Goal: Task Accomplishment & Management: Use online tool/utility

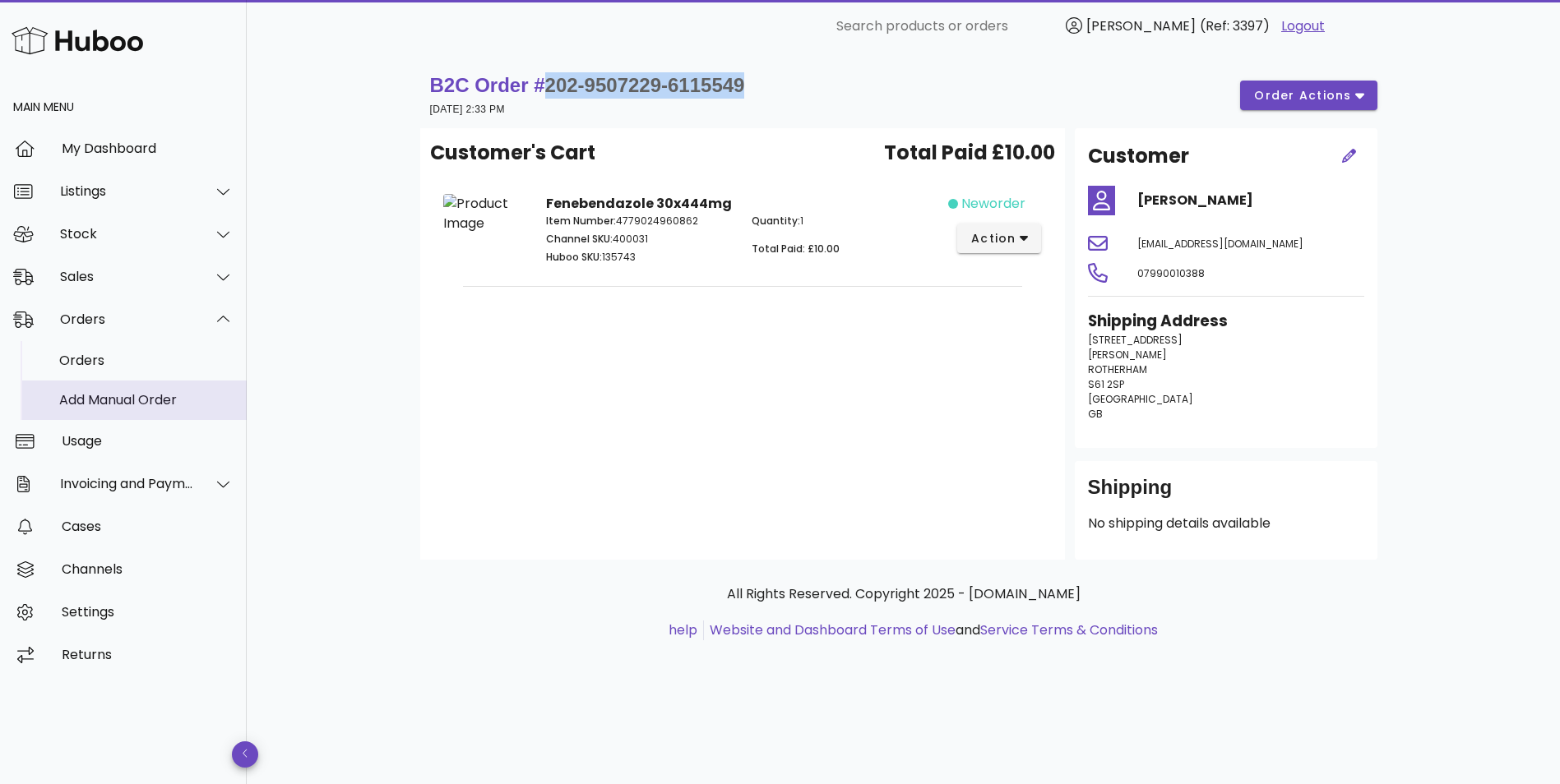
click at [84, 402] on div "Add Manual Order" at bounding box center [147, 400] width 175 height 15
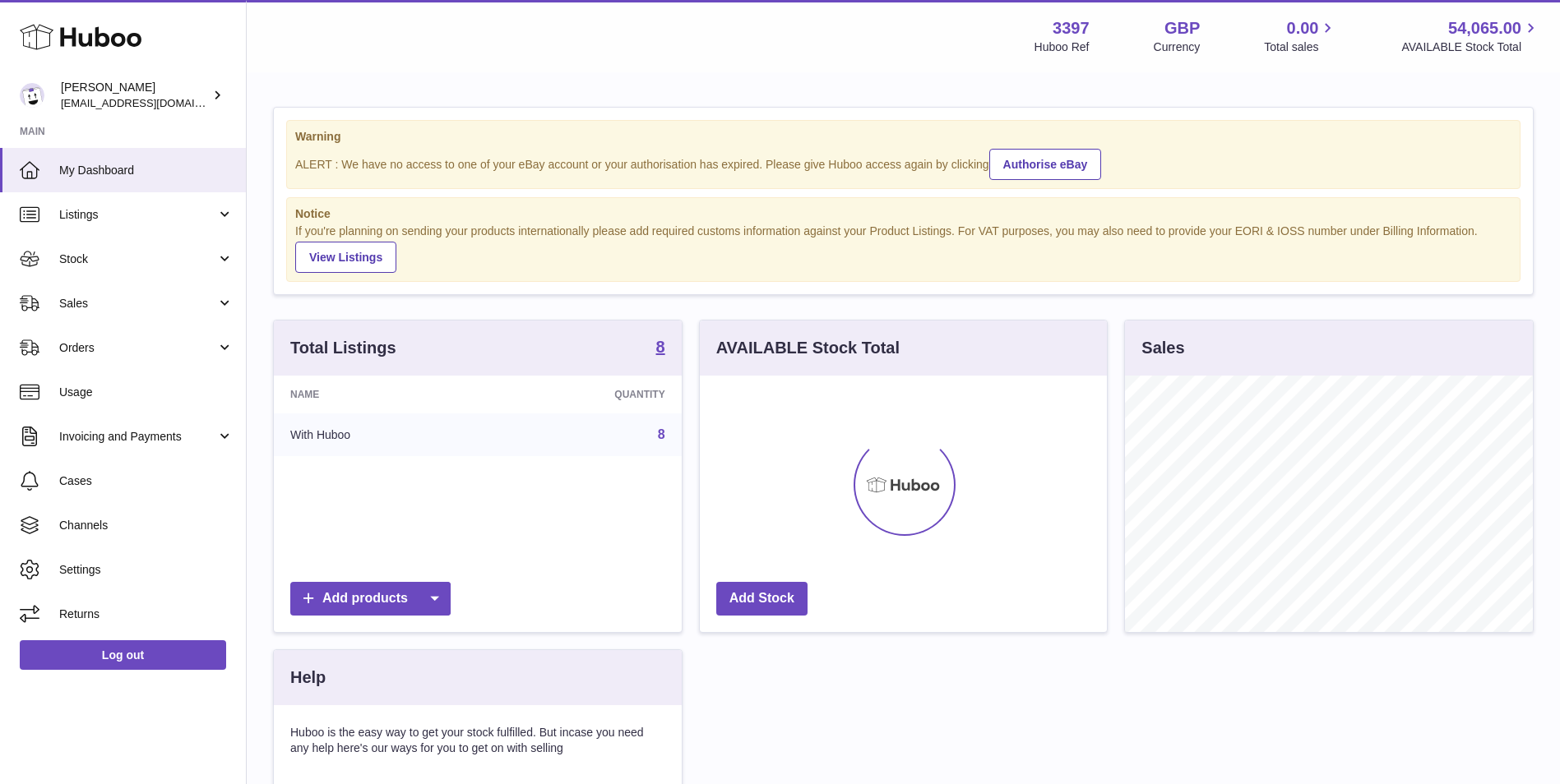
scroll to position [257, 407]
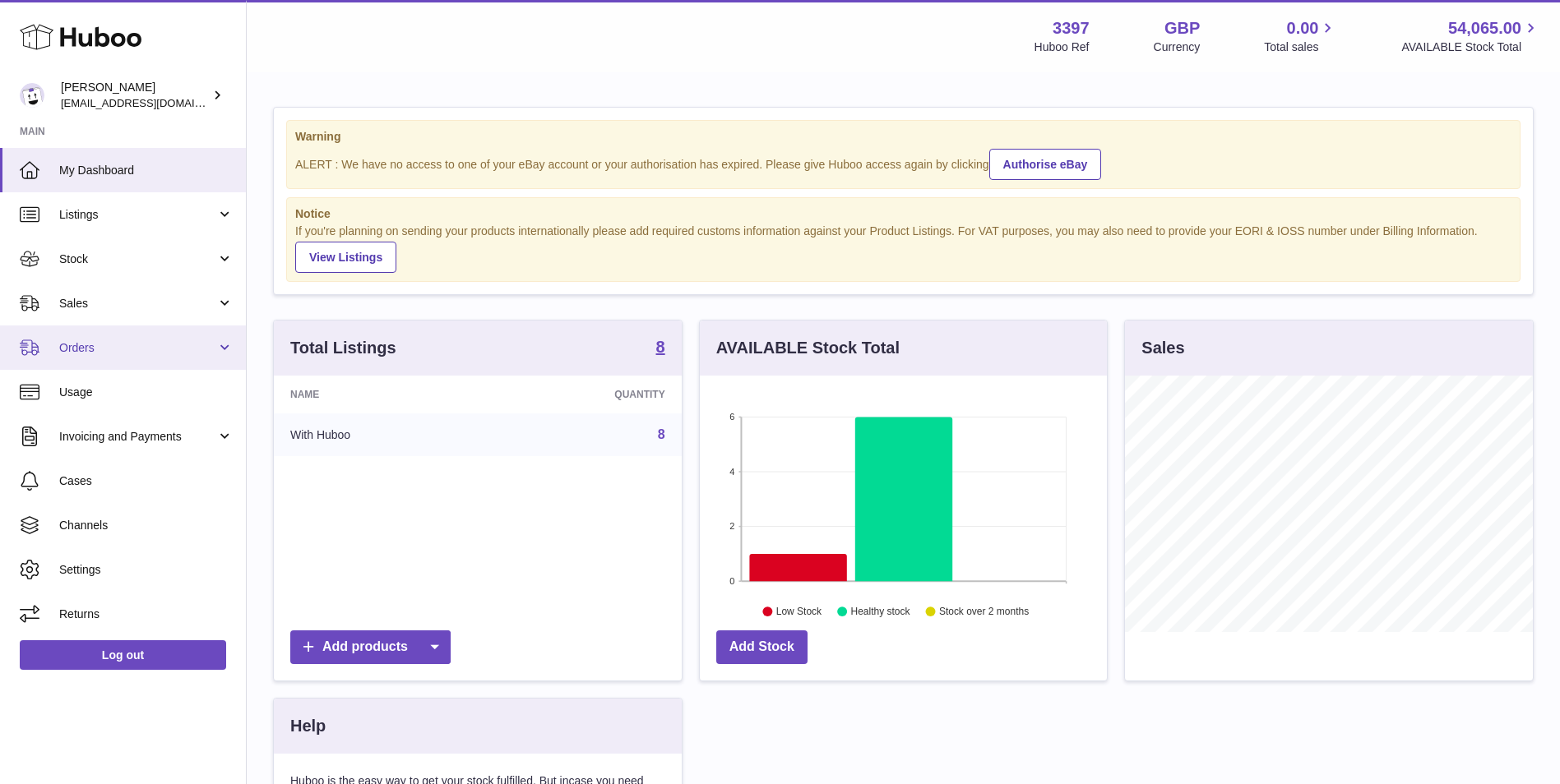
click at [213, 354] on span "Orders" at bounding box center [138, 347] width 157 height 15
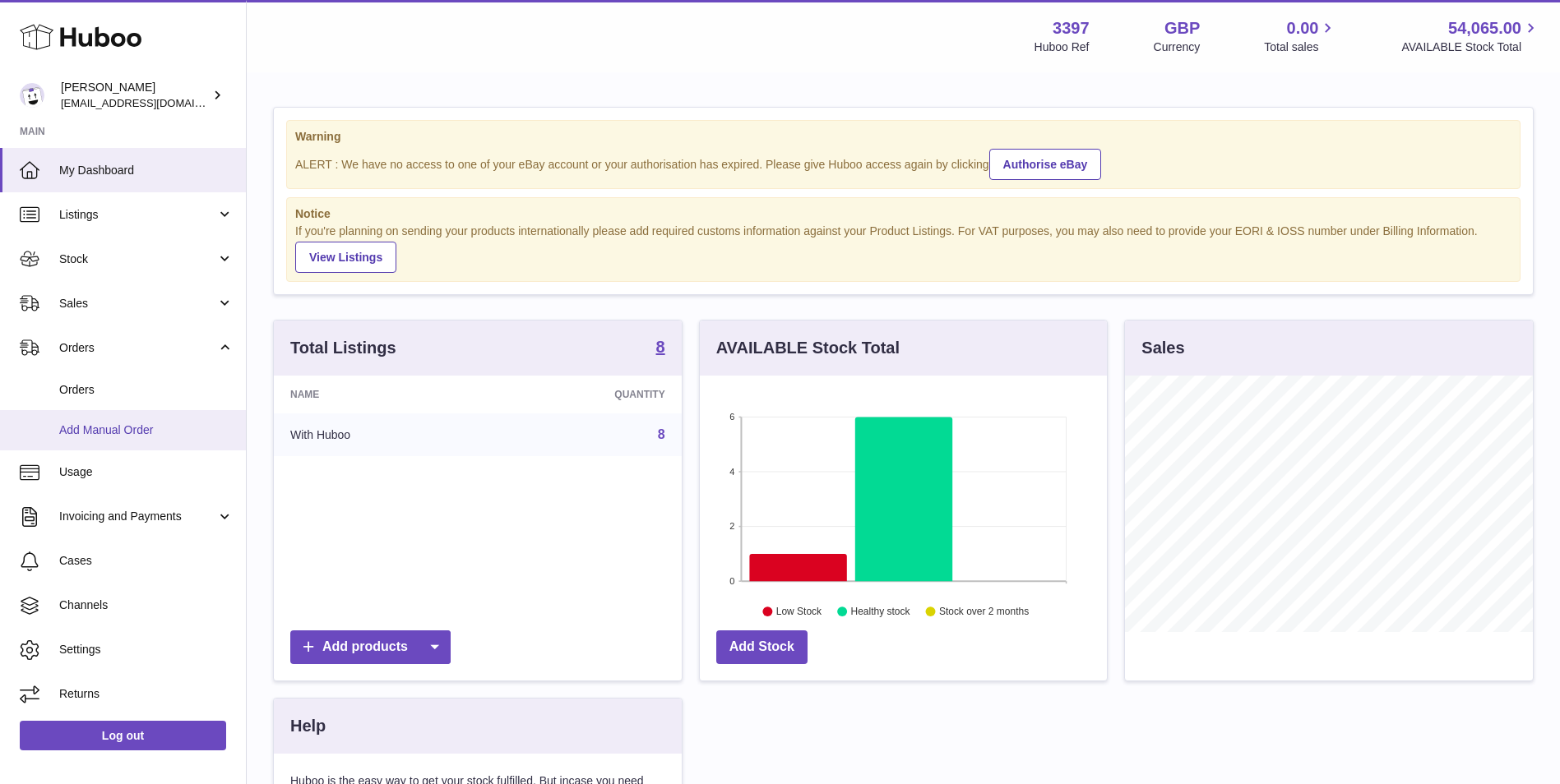
click at [140, 441] on link "Add Manual Order" at bounding box center [122, 430] width 246 height 41
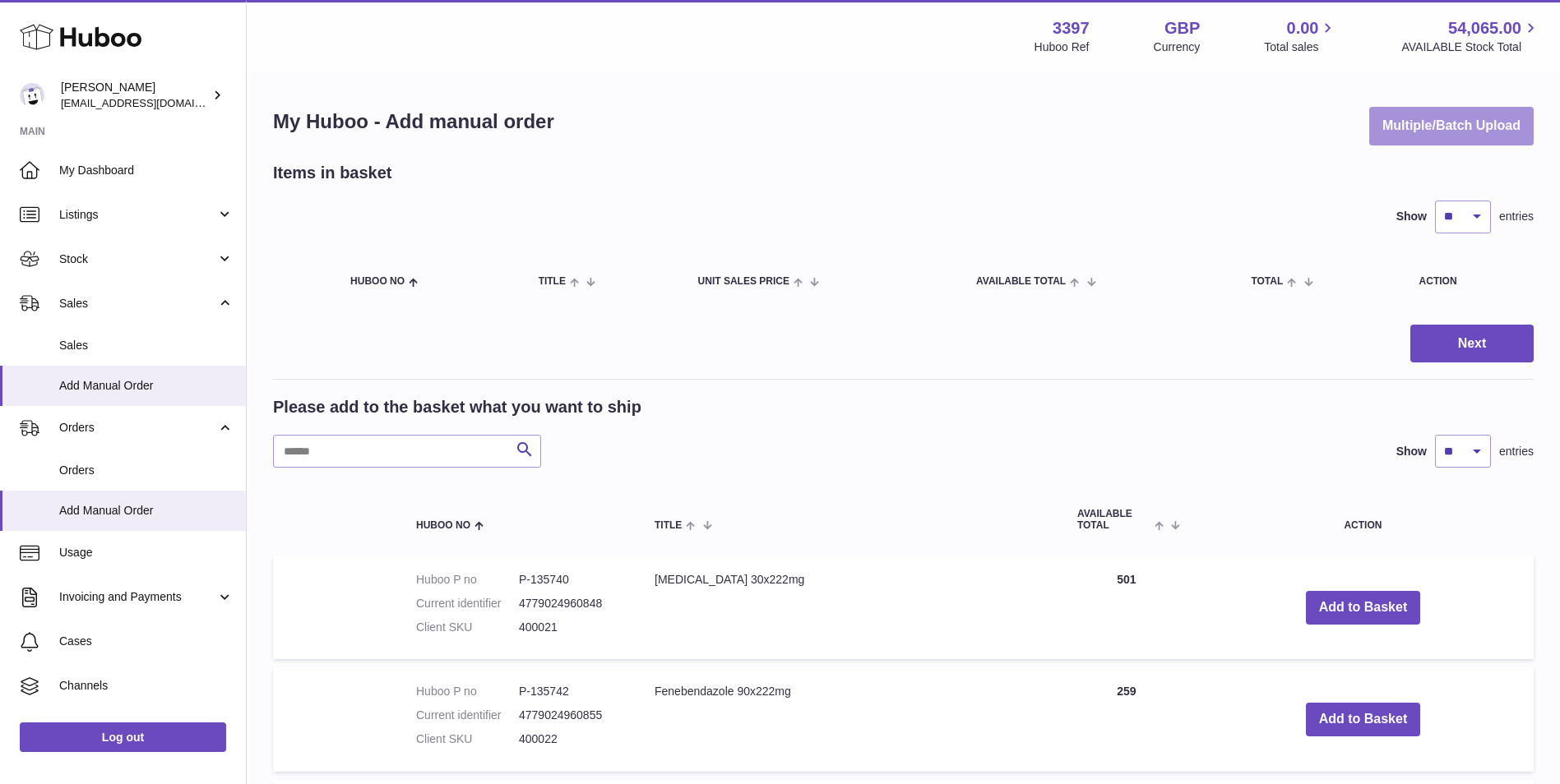
click at [1438, 120] on button "Multiple/Batch Upload" at bounding box center [1451, 126] width 165 height 39
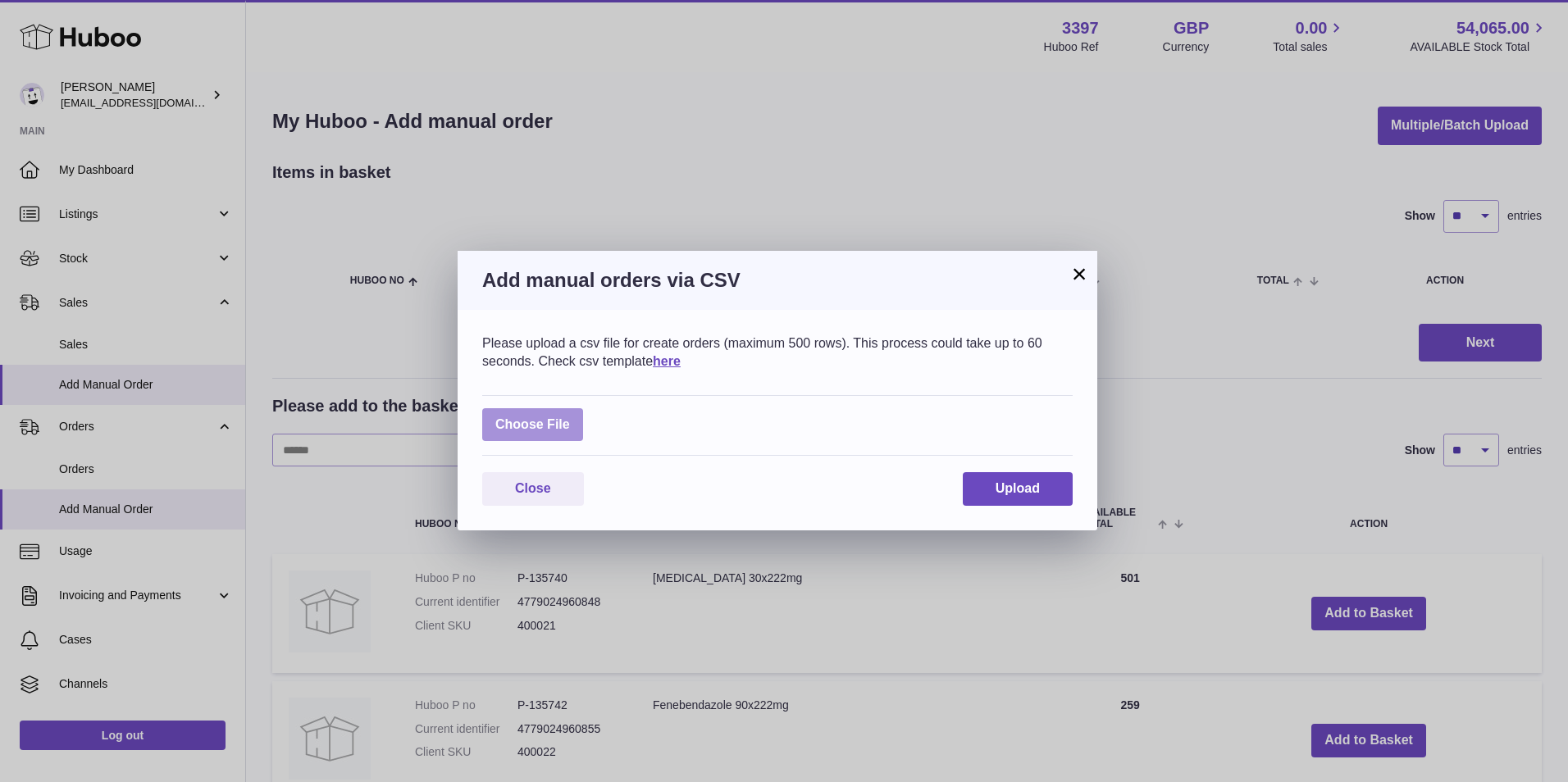
click at [556, 424] on label at bounding box center [533, 425] width 101 height 33
click at [570, 417] on input "file" at bounding box center [570, 417] width 1 height 1
type input "**********"
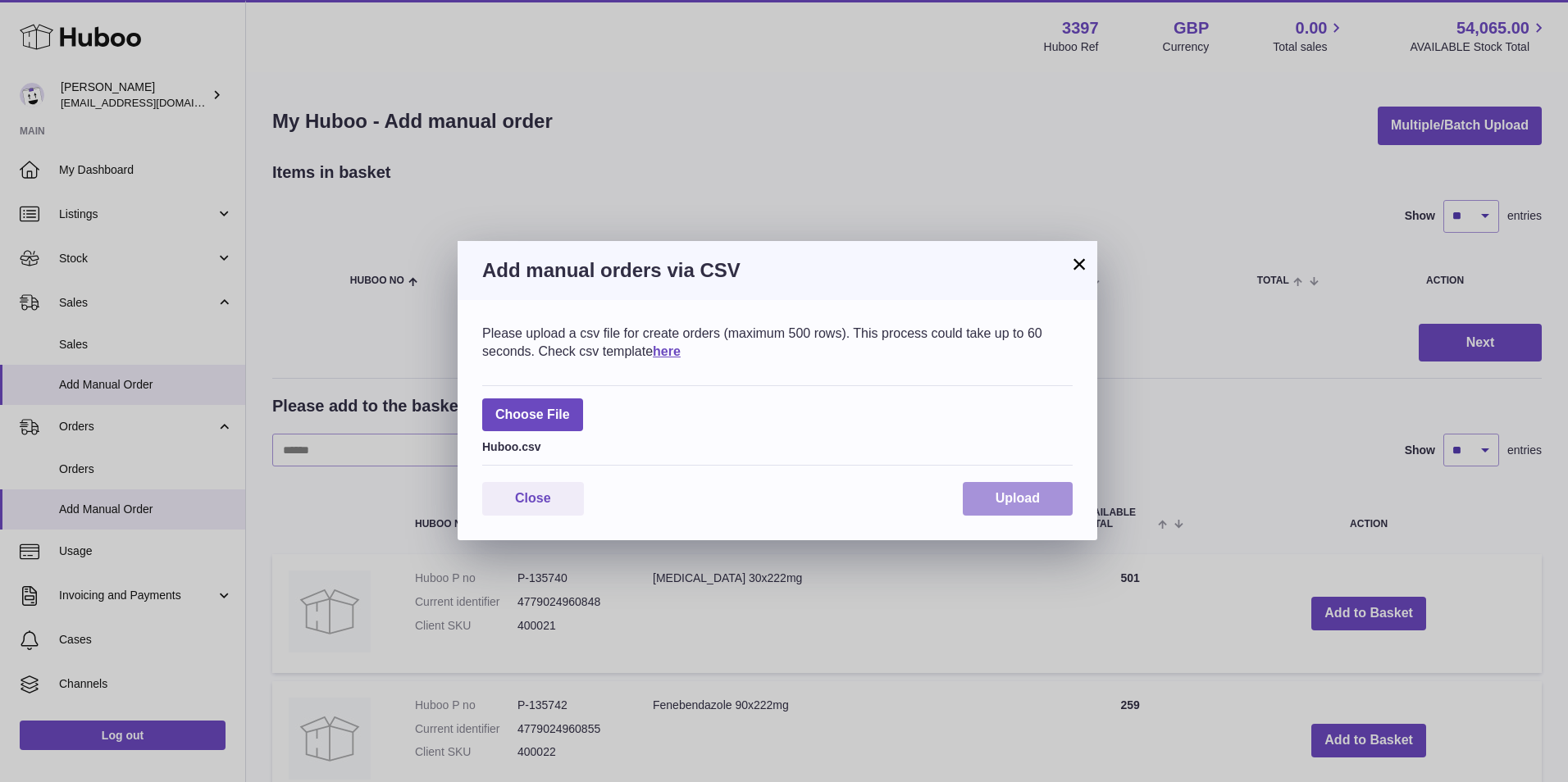
click at [1047, 488] on button "Upload" at bounding box center [1017, 498] width 110 height 33
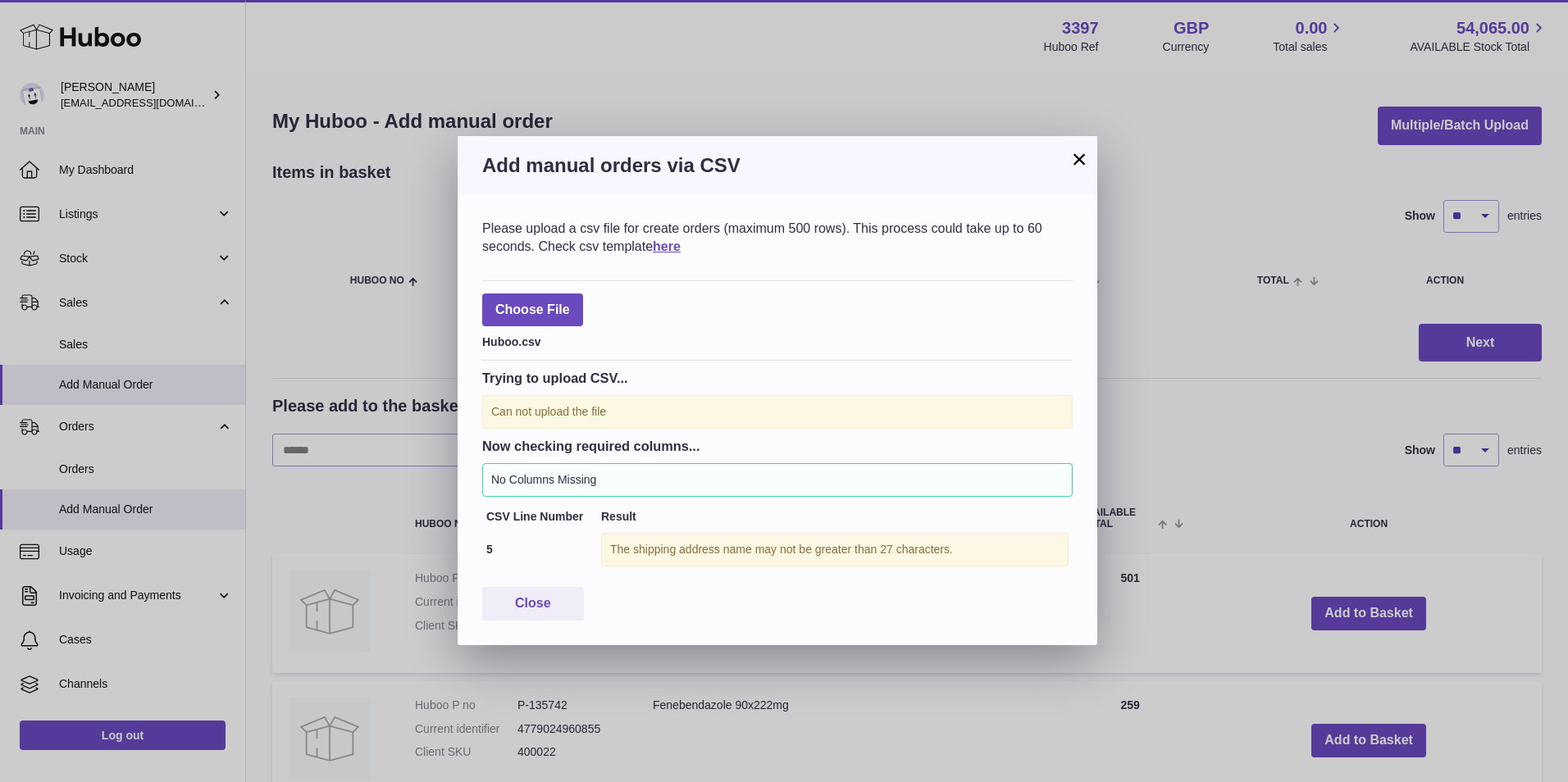
click at [1077, 166] on button "×" at bounding box center [1079, 159] width 20 height 20
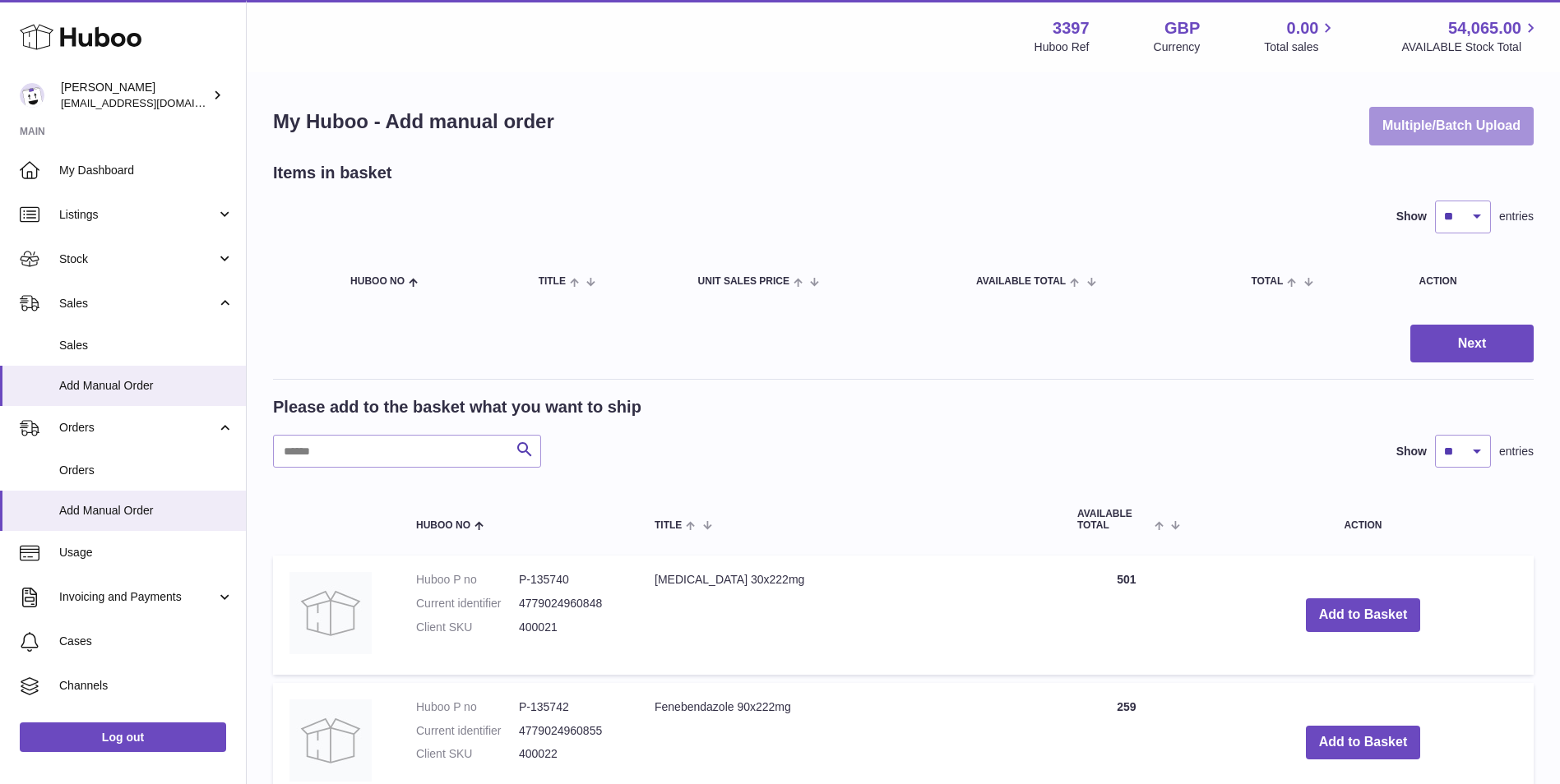
click at [1449, 128] on button "Multiple/Batch Upload" at bounding box center [1451, 126] width 165 height 39
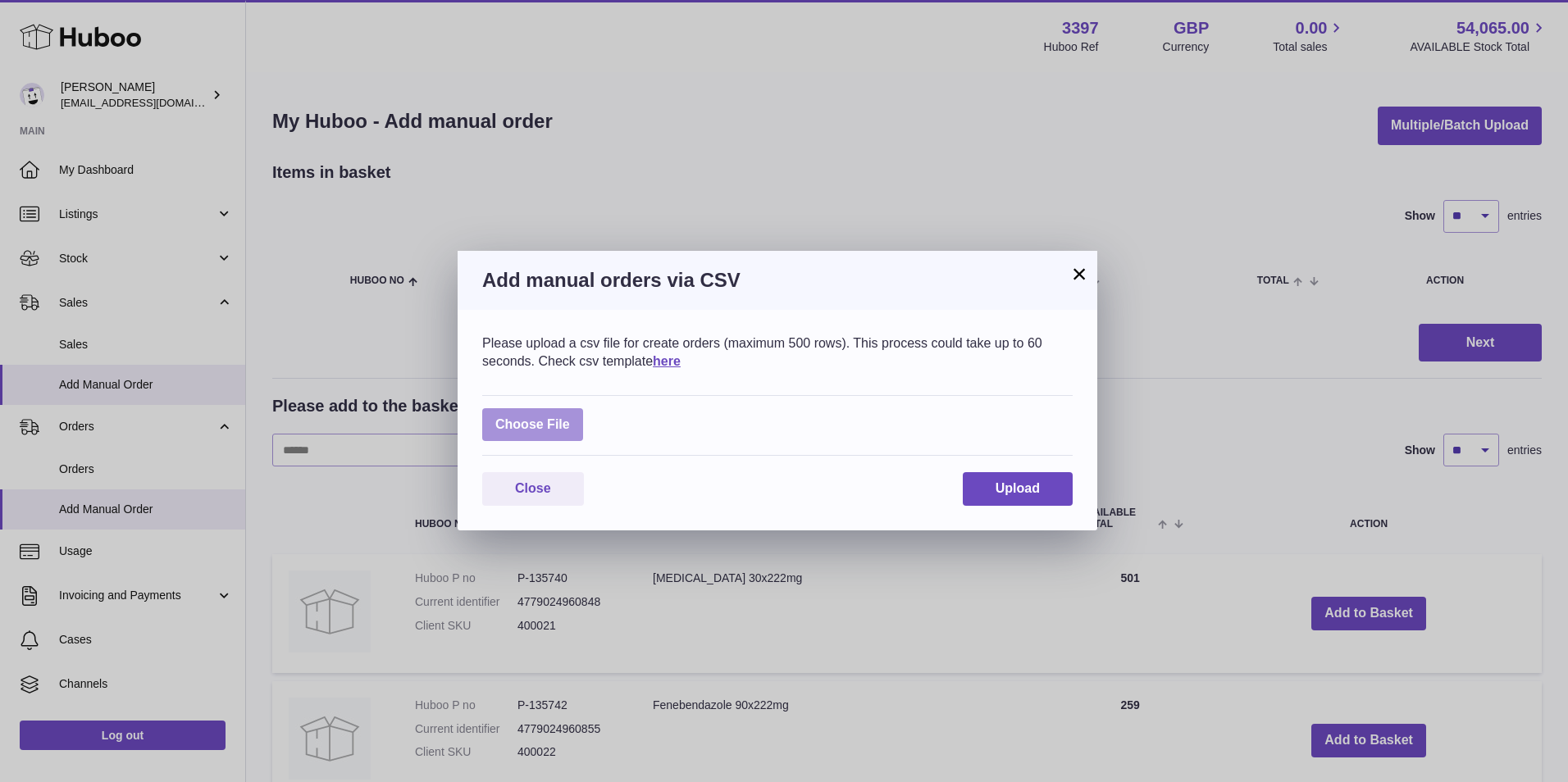
click at [535, 425] on label at bounding box center [533, 425] width 101 height 33
click at [570, 417] on input "file" at bounding box center [570, 417] width 1 height 1
type input "**********"
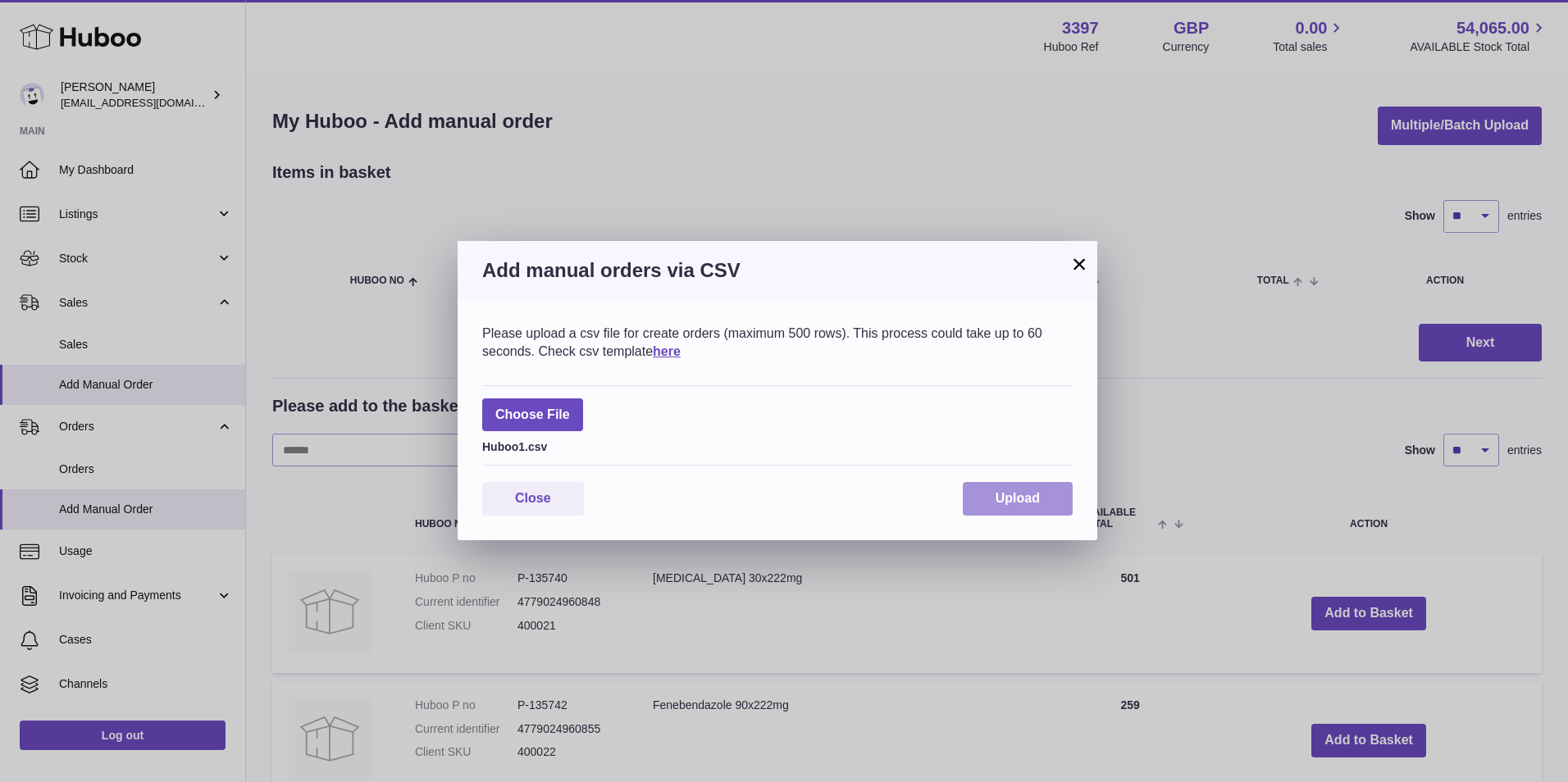
click at [1019, 509] on button "Upload" at bounding box center [1017, 498] width 110 height 33
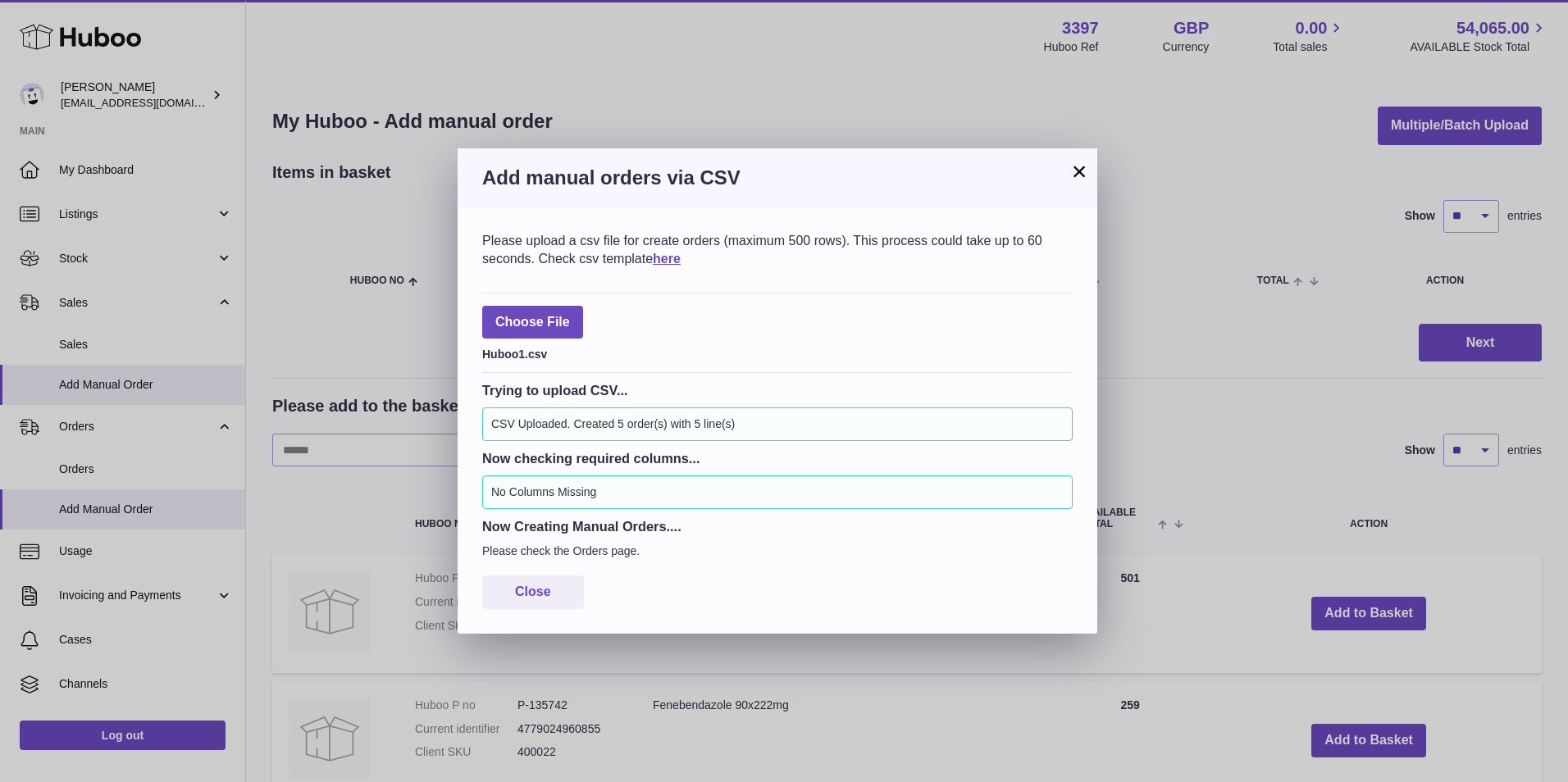
click at [1080, 169] on button "×" at bounding box center [1079, 171] width 20 height 20
